Goal: Information Seeking & Learning: Learn about a topic

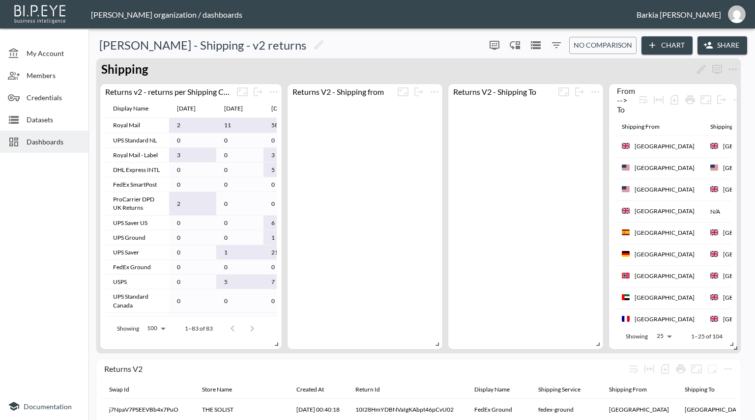
click at [40, 116] on span "Datasets" at bounding box center [54, 120] width 54 height 10
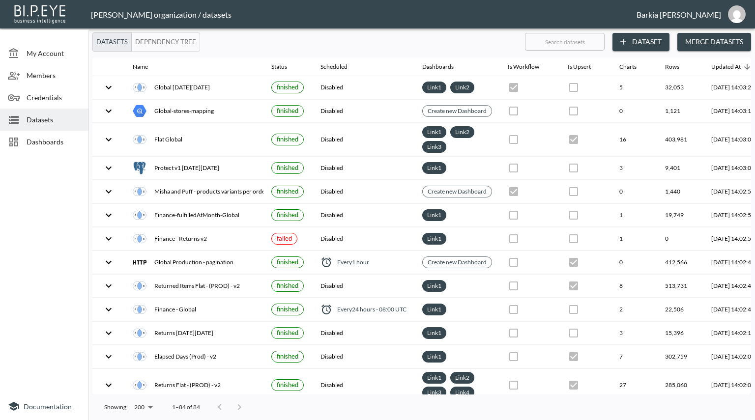
click at [39, 139] on span "Dashboards" at bounding box center [54, 142] width 54 height 10
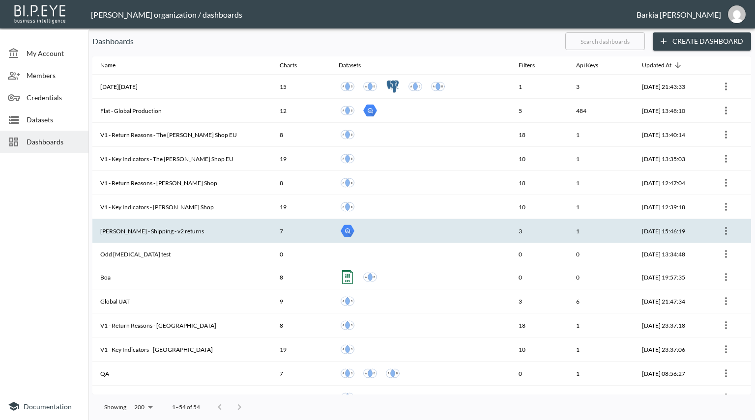
click at [165, 227] on th "[PERSON_NAME] - Shipping - v2 returns" at bounding box center [181, 231] width 179 height 24
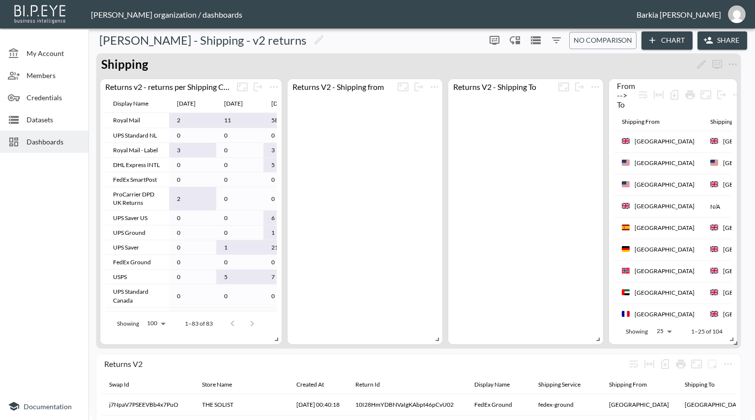
scroll to position [4, 0]
click at [246, 185] on td "0" at bounding box center [239, 180] width 47 height 15
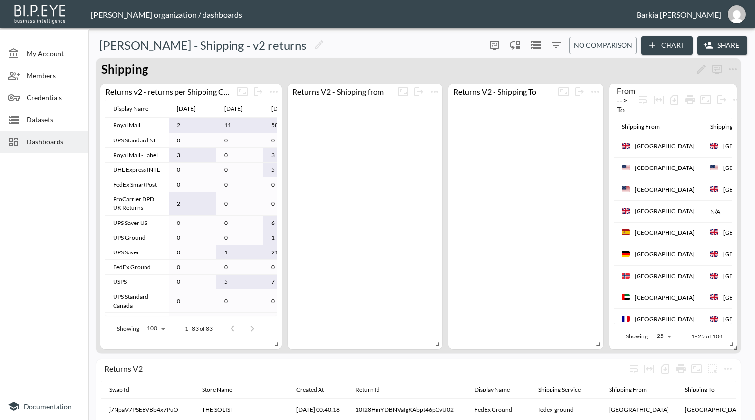
click at [41, 241] on div at bounding box center [44, 275] width 89 height 236
click at [50, 144] on span "Dashboards" at bounding box center [54, 142] width 54 height 10
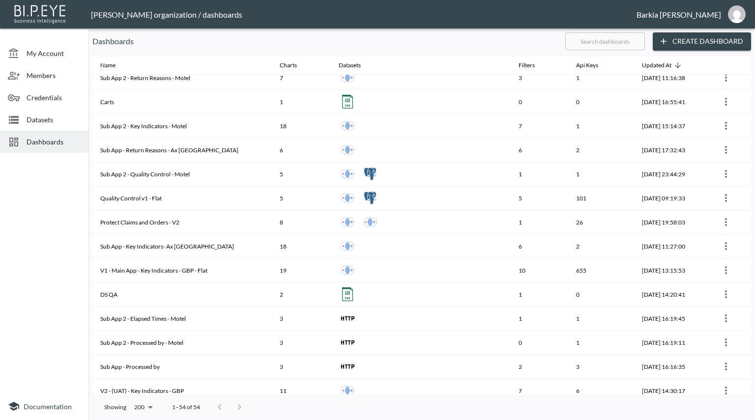
scroll to position [631, 0]
click at [52, 119] on span "Datasets" at bounding box center [54, 120] width 54 height 10
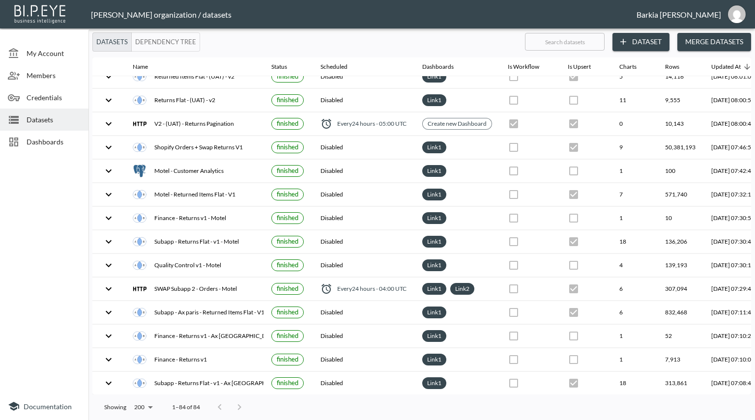
scroll to position [629, 0]
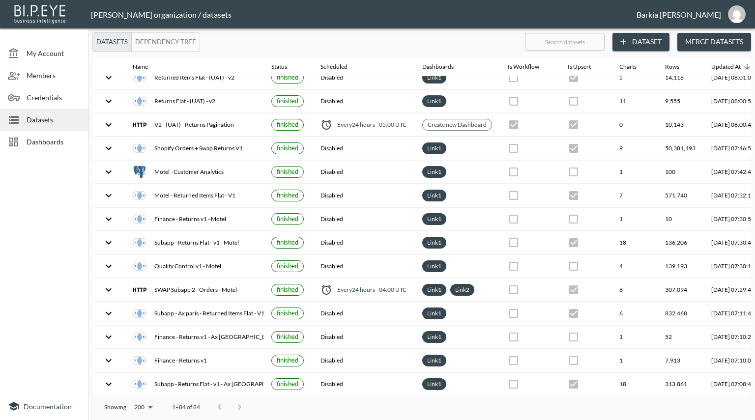
click at [391, 52] on div at bounding box center [421, 54] width 659 height 4
click at [559, 44] on input "text" at bounding box center [565, 42] width 80 height 25
paste input "merchant"
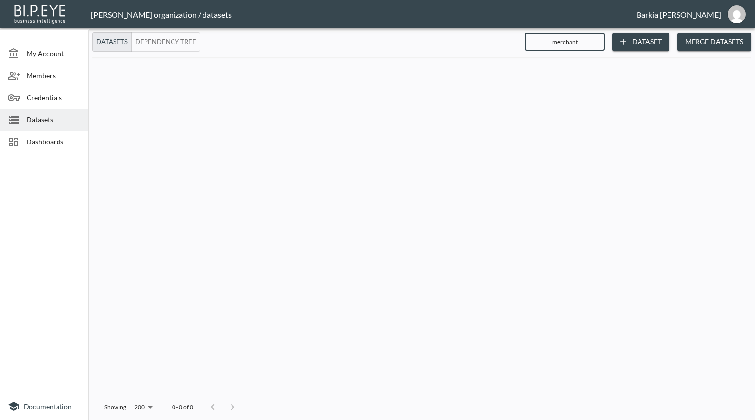
type input "merchant"
click at [60, 52] on span "My Account" at bounding box center [54, 53] width 54 height 10
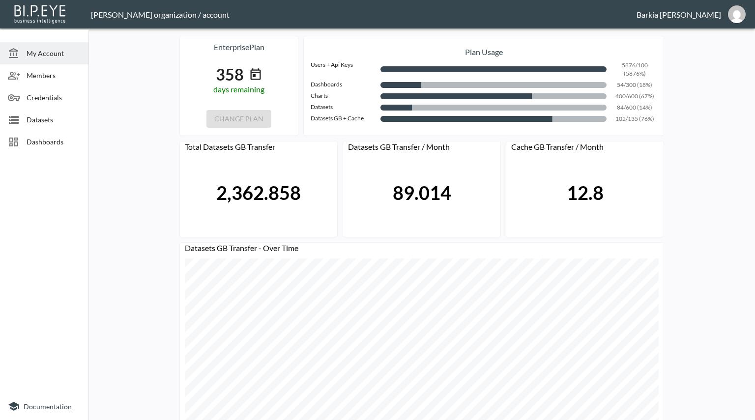
click at [57, 121] on span "Datasets" at bounding box center [54, 120] width 54 height 10
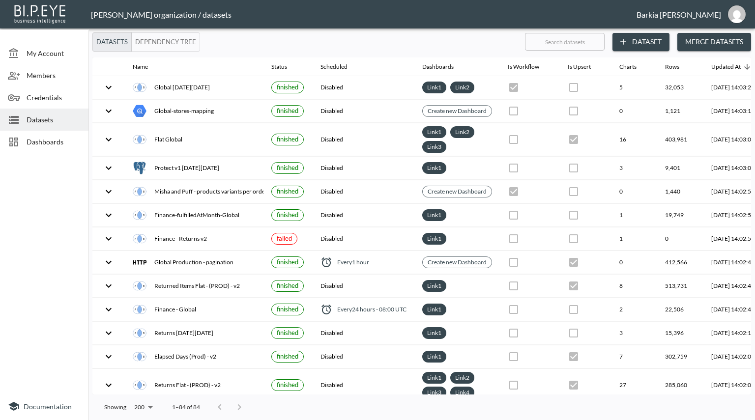
click at [53, 142] on span "Dashboards" at bounding box center [54, 142] width 54 height 10
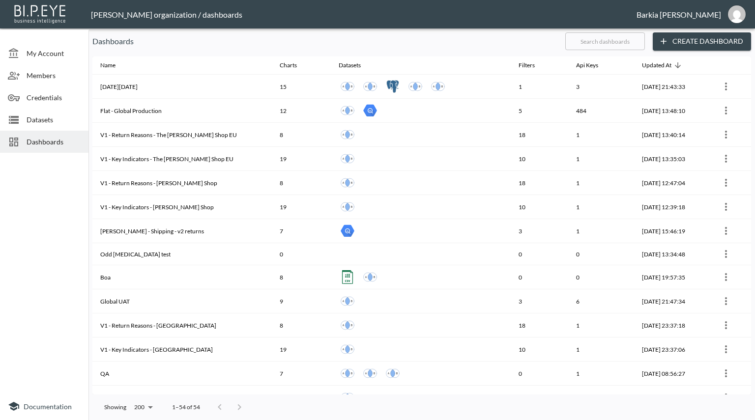
click at [578, 45] on input "text" at bounding box center [605, 41] width 80 height 25
paste input "merchant"
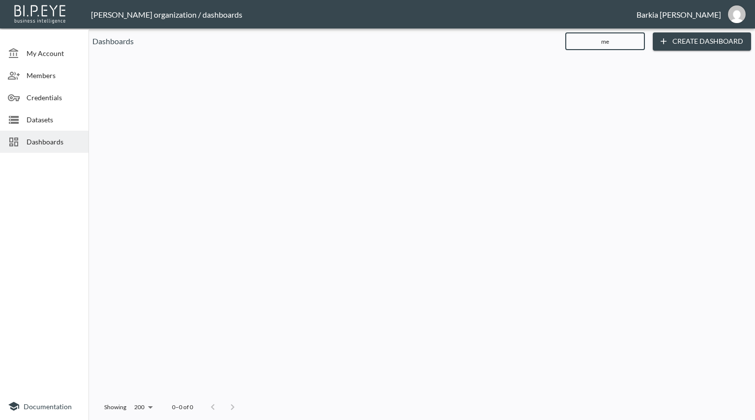
type input "m"
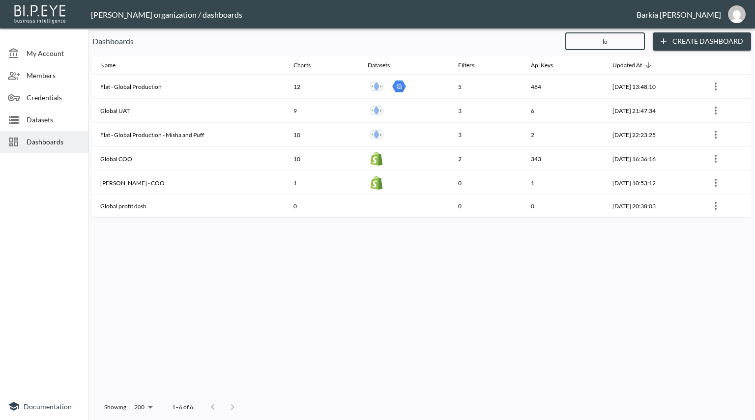
type input "l"
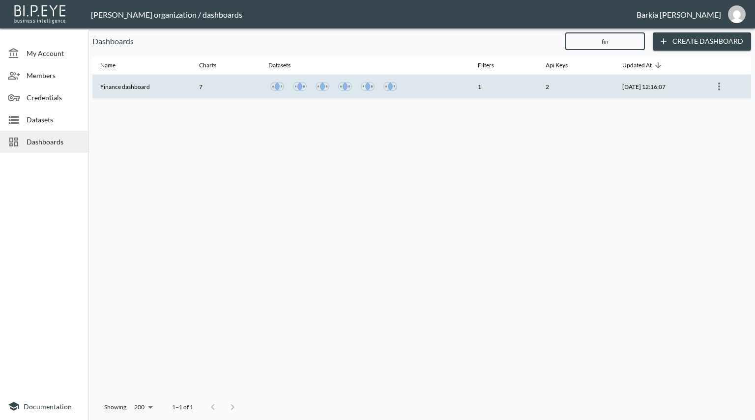
type input "fin"
click at [165, 89] on th "Finance dashboard" at bounding box center [141, 87] width 99 height 24
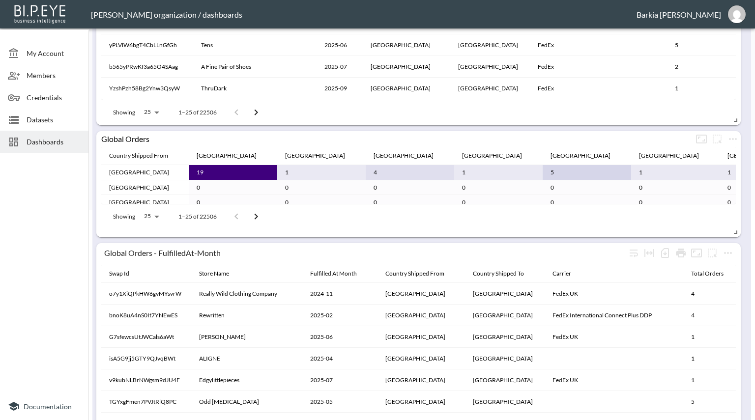
click at [366, 173] on td "4" at bounding box center [410, 172] width 89 height 15
click at [374, 153] on div "[GEOGRAPHIC_DATA]" at bounding box center [404, 156] width 60 height 12
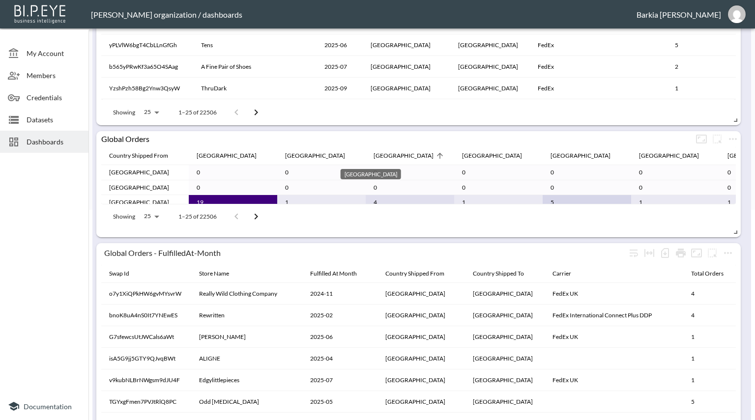
click at [374, 153] on div "[GEOGRAPHIC_DATA]" at bounding box center [404, 156] width 60 height 12
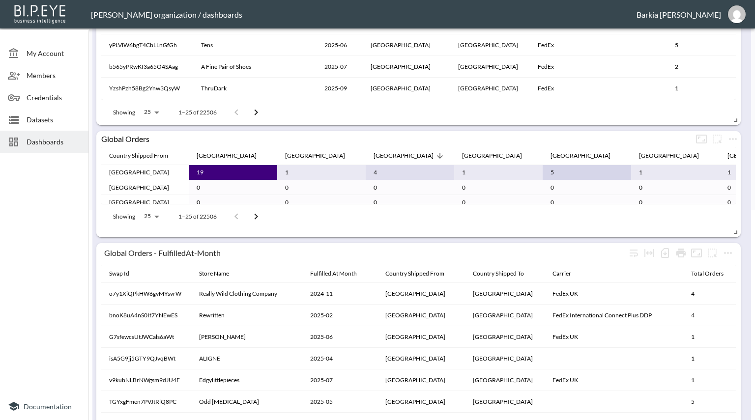
click at [366, 174] on td "4" at bounding box center [410, 172] width 89 height 15
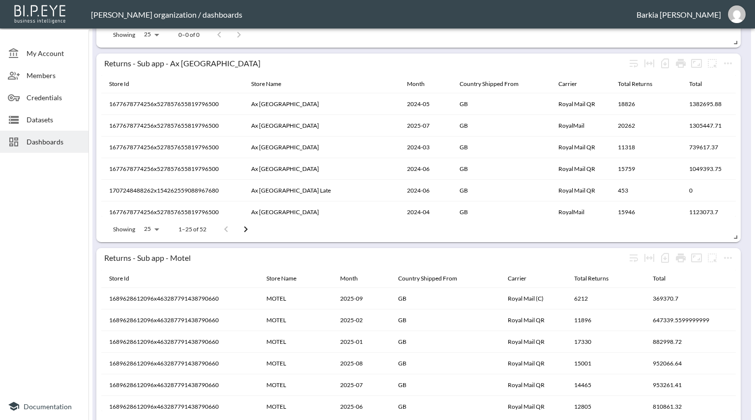
scroll to position [1274, 0]
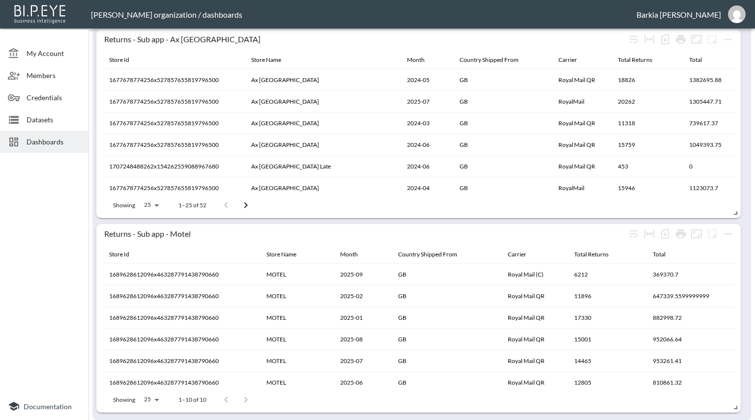
click at [49, 139] on span "Dashboards" at bounding box center [54, 142] width 54 height 10
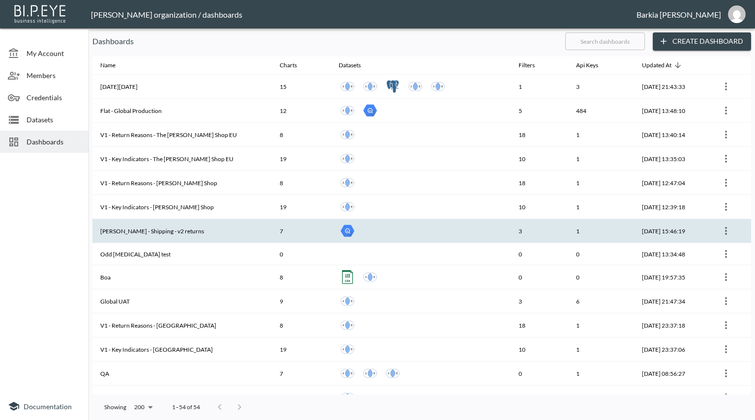
click at [149, 228] on th "[PERSON_NAME] - Shipping - v2 returns" at bounding box center [181, 231] width 179 height 24
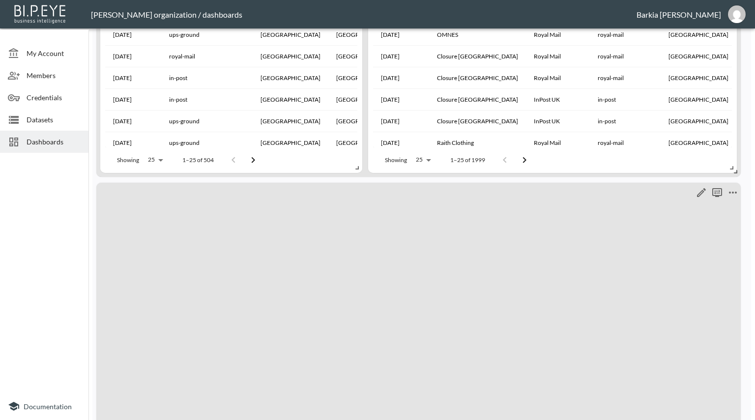
scroll to position [960, 0]
click at [732, 192] on icon "more" at bounding box center [733, 194] width 12 height 12
click at [714, 193] on div at bounding box center [377, 210] width 755 height 420
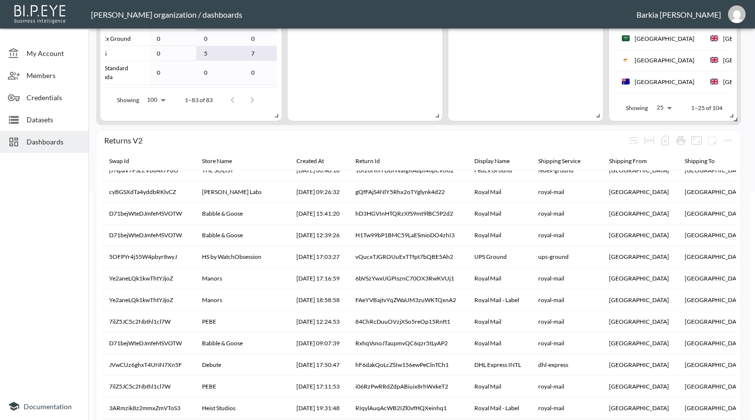
scroll to position [225, 0]
